Goal: Obtain resource: Obtain resource

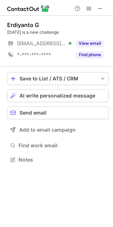
scroll to position [155, 113]
click at [100, 6] on span at bounding box center [100, 9] width 6 height 6
click at [101, 11] on span at bounding box center [100, 9] width 6 height 6
click at [98, 11] on span at bounding box center [100, 9] width 6 height 6
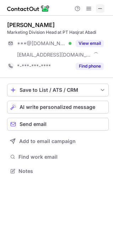
scroll to position [166, 113]
click at [100, 8] on span at bounding box center [100, 9] width 6 height 6
click at [98, 8] on span at bounding box center [100, 9] width 6 height 6
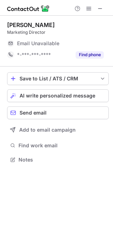
scroll to position [155, 113]
click at [99, 6] on span at bounding box center [100, 9] width 6 height 6
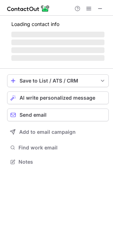
scroll to position [161, 113]
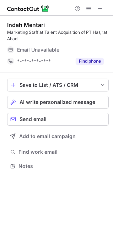
click at [100, 6] on span at bounding box center [100, 9] width 6 height 6
click at [101, 11] on span at bounding box center [100, 9] width 6 height 6
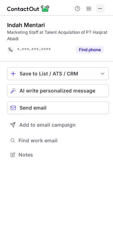
click at [102, 10] on span at bounding box center [100, 9] width 6 height 6
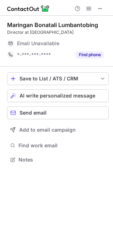
scroll to position [155, 113]
click at [100, 6] on span at bounding box center [100, 9] width 6 height 6
click at [101, 8] on span at bounding box center [100, 9] width 6 height 6
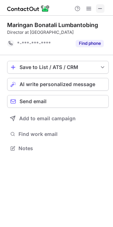
click at [103, 8] on button at bounding box center [100, 8] width 9 height 9
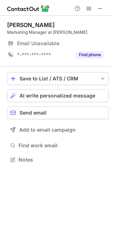
scroll to position [155, 113]
click at [101, 3] on div at bounding box center [56, 8] width 113 height 16
click at [101, 6] on span at bounding box center [100, 9] width 6 height 6
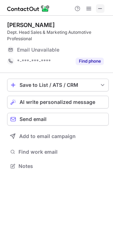
scroll to position [161, 113]
click at [100, 6] on span at bounding box center [100, 9] width 6 height 6
click at [98, 15] on div at bounding box center [56, 8] width 113 height 16
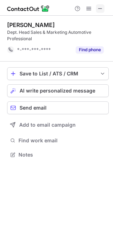
scroll to position [150, 113]
click at [99, 10] on span at bounding box center [100, 9] width 6 height 6
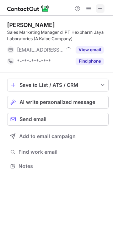
scroll to position [161, 113]
click at [103, 9] on span at bounding box center [100, 9] width 6 height 6
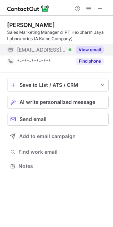
click at [83, 47] on button "View email" at bounding box center [90, 49] width 28 height 7
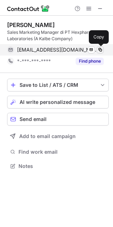
click at [100, 50] on span at bounding box center [100, 50] width 6 height 6
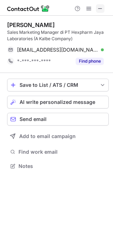
click at [97, 9] on button at bounding box center [100, 8] width 9 height 9
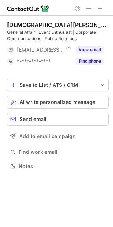
scroll to position [161, 113]
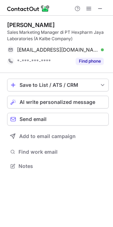
scroll to position [161, 113]
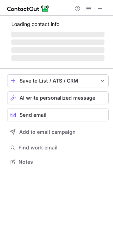
scroll to position [166, 113]
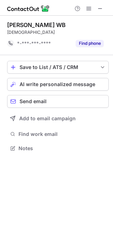
scroll to position [143, 113]
click at [101, 9] on span at bounding box center [100, 9] width 6 height 6
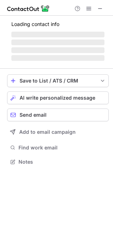
scroll to position [157, 113]
click at [103, 6] on span at bounding box center [100, 9] width 6 height 6
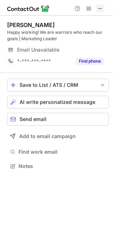
click at [101, 10] on span at bounding box center [100, 9] width 6 height 6
click at [103, 6] on span at bounding box center [100, 9] width 6 height 6
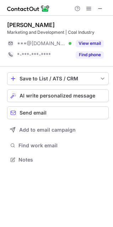
scroll to position [155, 113]
click at [103, 7] on span at bounding box center [100, 9] width 6 height 6
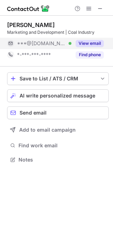
click at [91, 40] on button "View email" at bounding box center [90, 43] width 28 height 7
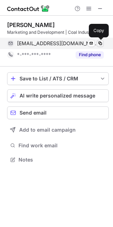
click at [101, 43] on span at bounding box center [100, 44] width 6 height 6
click at [100, 46] on span at bounding box center [100, 44] width 6 height 6
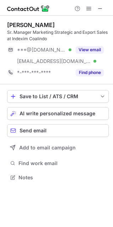
scroll to position [172, 113]
click at [100, 10] on span at bounding box center [100, 9] width 6 height 6
click at [103, 4] on div at bounding box center [56, 8] width 113 height 16
click at [102, 7] on span at bounding box center [100, 9] width 6 height 6
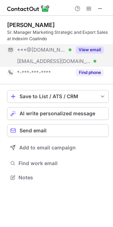
click at [89, 48] on button "View email" at bounding box center [90, 49] width 28 height 7
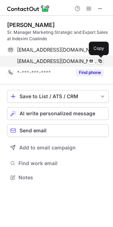
click at [99, 62] on span at bounding box center [100, 61] width 6 height 6
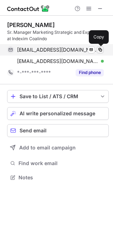
click at [100, 50] on span at bounding box center [100, 50] width 6 height 6
click at [98, 50] on span at bounding box center [100, 50] width 6 height 6
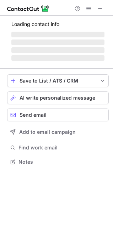
scroll to position [157, 113]
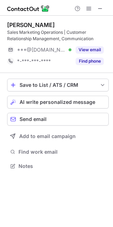
scroll to position [161, 113]
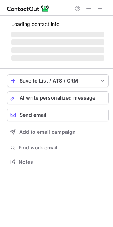
scroll to position [157, 113]
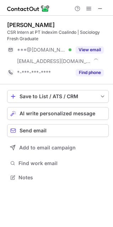
scroll to position [172, 113]
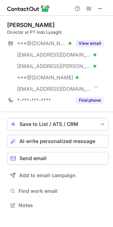
scroll to position [200, 113]
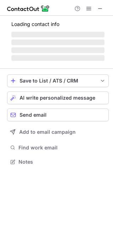
scroll to position [155, 113]
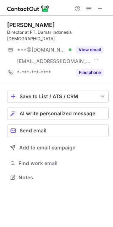
scroll to position [166, 113]
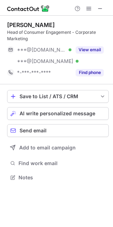
scroll to position [172, 113]
click at [99, 6] on span at bounding box center [100, 9] width 6 height 6
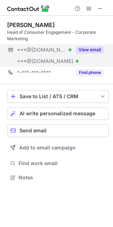
click at [81, 50] on button "View email" at bounding box center [90, 49] width 28 height 7
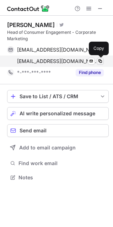
click at [101, 61] on span at bounding box center [100, 61] width 6 height 6
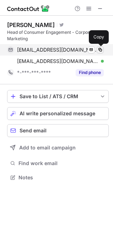
click at [100, 49] on span at bounding box center [100, 50] width 6 height 6
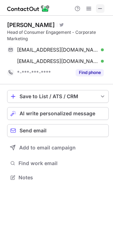
click at [98, 9] on span at bounding box center [100, 9] width 6 height 6
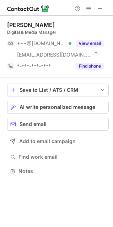
scroll to position [166, 113]
click at [100, 11] on span at bounding box center [100, 9] width 6 height 6
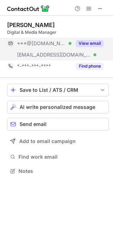
click at [84, 42] on button "View email" at bounding box center [90, 43] width 28 height 7
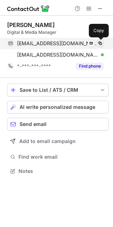
click at [101, 41] on span at bounding box center [100, 44] width 6 height 6
click at [101, 42] on span at bounding box center [100, 44] width 6 height 6
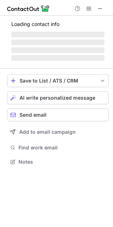
scroll to position [172, 113]
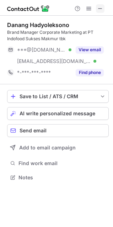
click at [102, 10] on span at bounding box center [100, 9] width 6 height 6
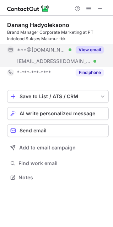
click at [92, 47] on button "View email" at bounding box center [90, 49] width 28 height 7
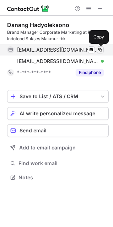
click at [98, 51] on span at bounding box center [100, 50] width 6 height 6
click at [101, 48] on span at bounding box center [100, 50] width 6 height 6
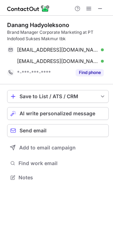
click at [96, 11] on div at bounding box center [89, 8] width 34 height 9
click at [98, 9] on span at bounding box center [100, 9] width 6 height 6
